Goal: Information Seeking & Learning: Learn about a topic

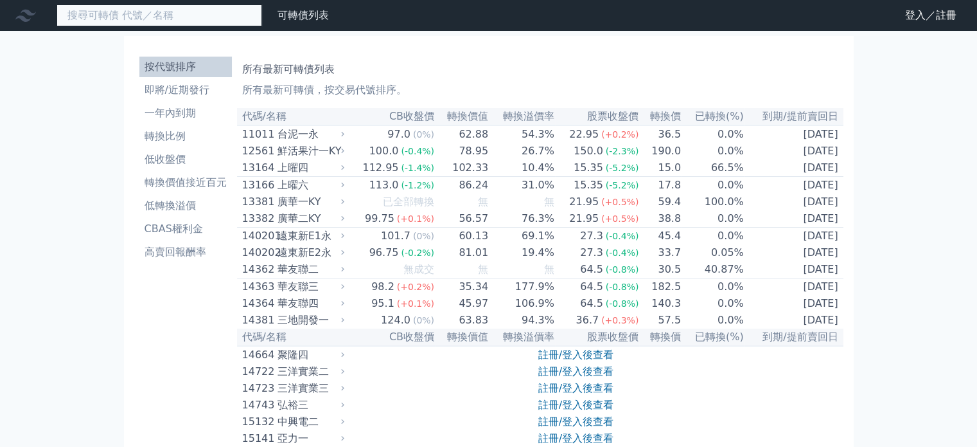
click at [170, 15] on input at bounding box center [160, 15] width 206 height 22
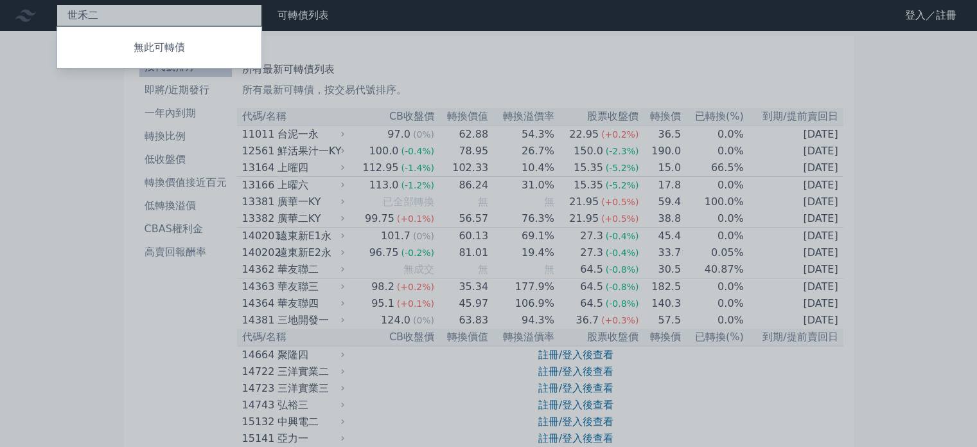
type input "世禾二"
drag, startPoint x: 118, startPoint y: 17, endPoint x: 56, endPoint y: 9, distance: 62.8
click at [56, 9] on div at bounding box center [488, 223] width 977 height 447
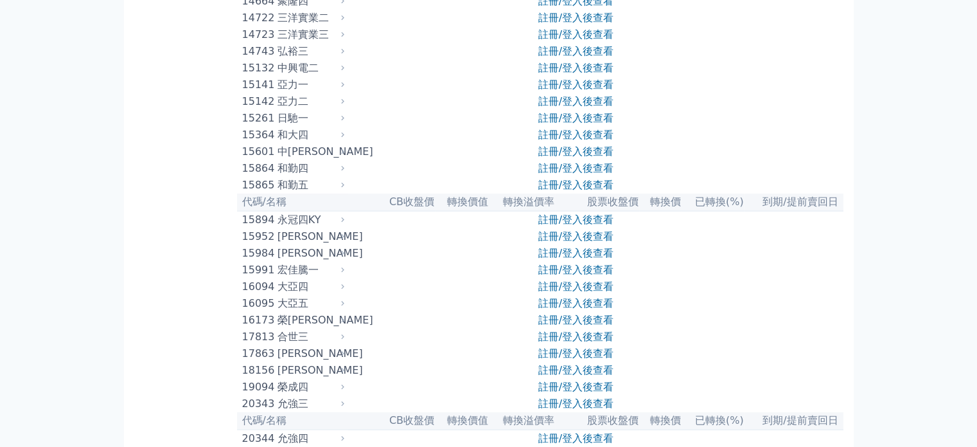
scroll to position [193, 0]
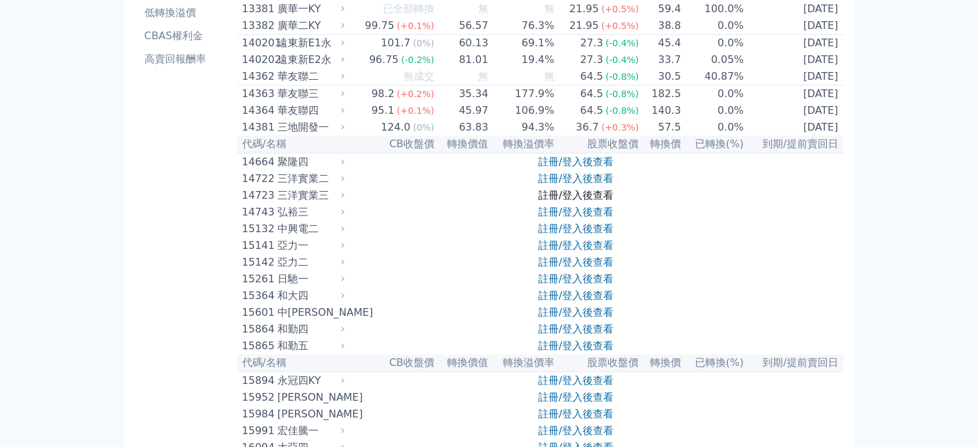
click at [562, 201] on link "註冊/登入後查看" at bounding box center [576, 195] width 75 height 12
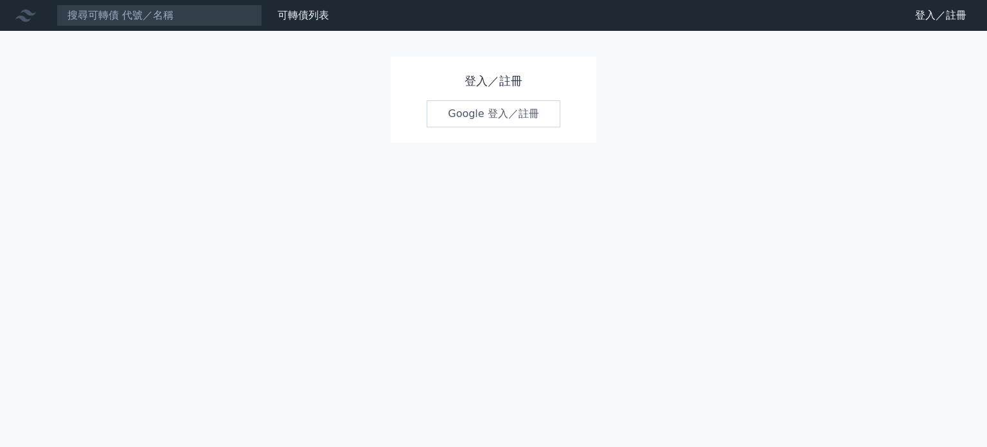
click at [567, 217] on div "可轉債列表 財務數據 可轉債列表 財務數據 登入／註冊 登入／註冊 登入／註冊 Google 登入／註冊" at bounding box center [493, 223] width 987 height 447
click at [510, 118] on link "Google 登入／註冊" at bounding box center [494, 113] width 134 height 27
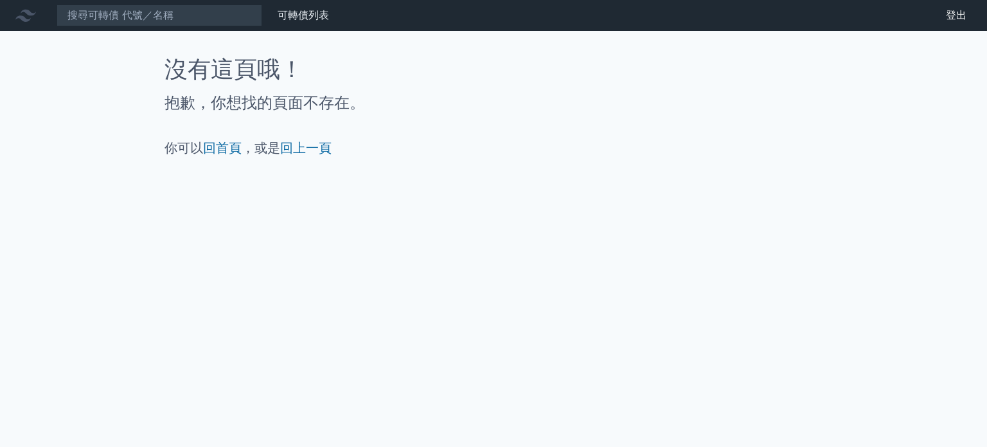
click at [26, 17] on icon at bounding box center [25, 15] width 21 height 21
click at [318, 15] on link "可轉債列表" at bounding box center [303, 15] width 51 height 12
